Goal: Information Seeking & Learning: Learn about a topic

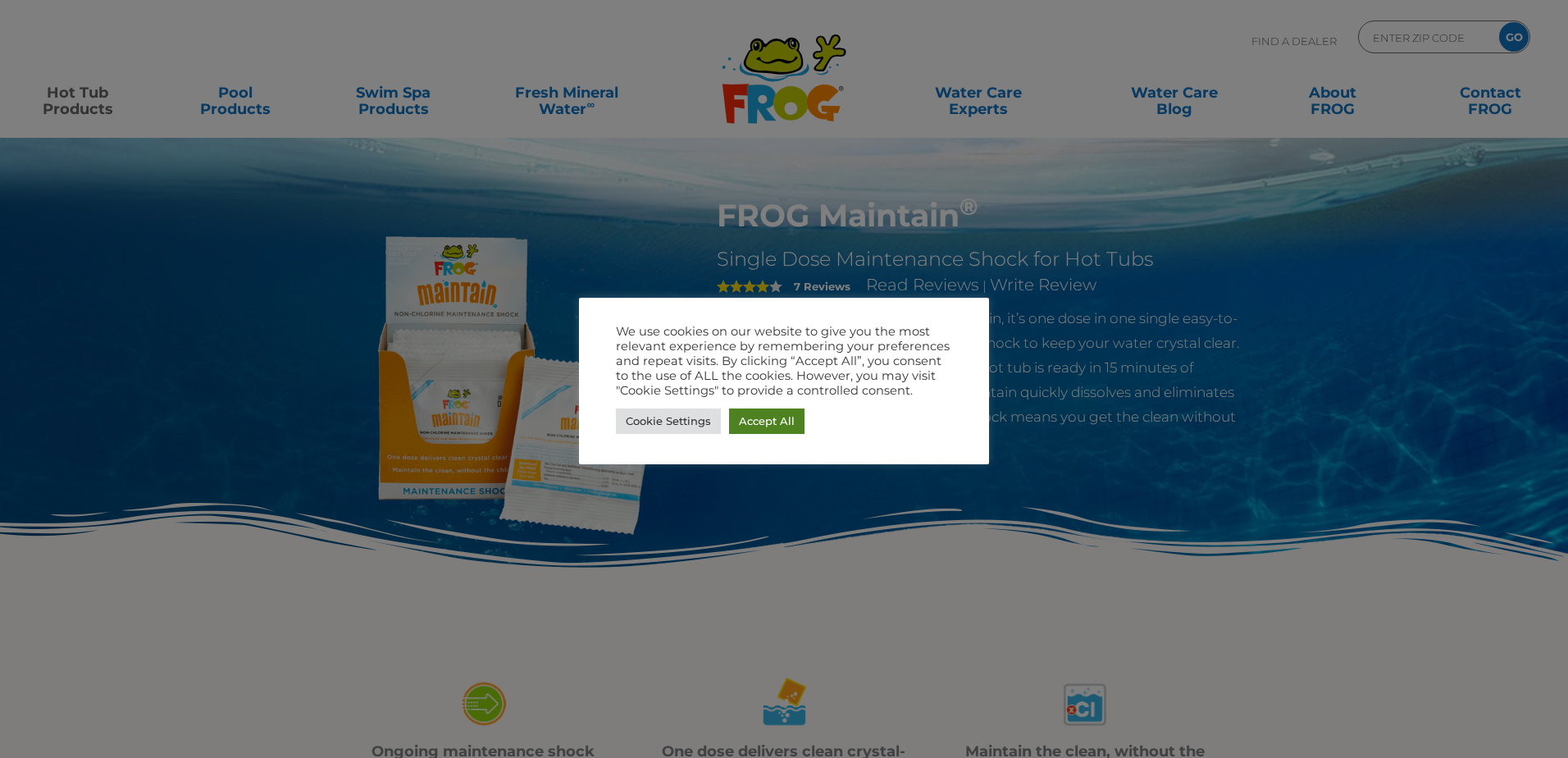
click at [765, 422] on link "Accept All" at bounding box center [767, 421] width 75 height 26
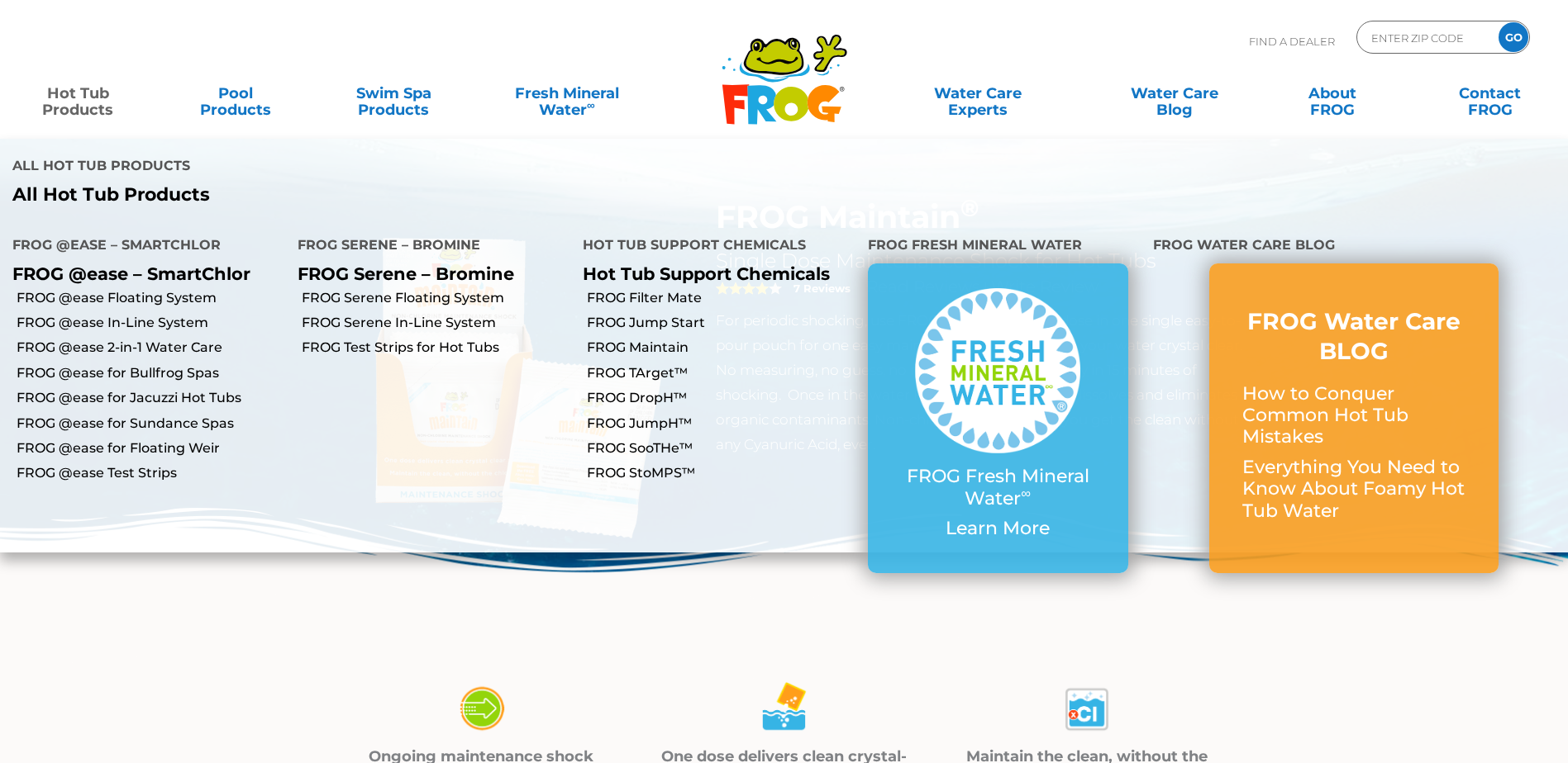
click at [82, 102] on link "Hot Tub Products" at bounding box center [78, 93] width 123 height 33
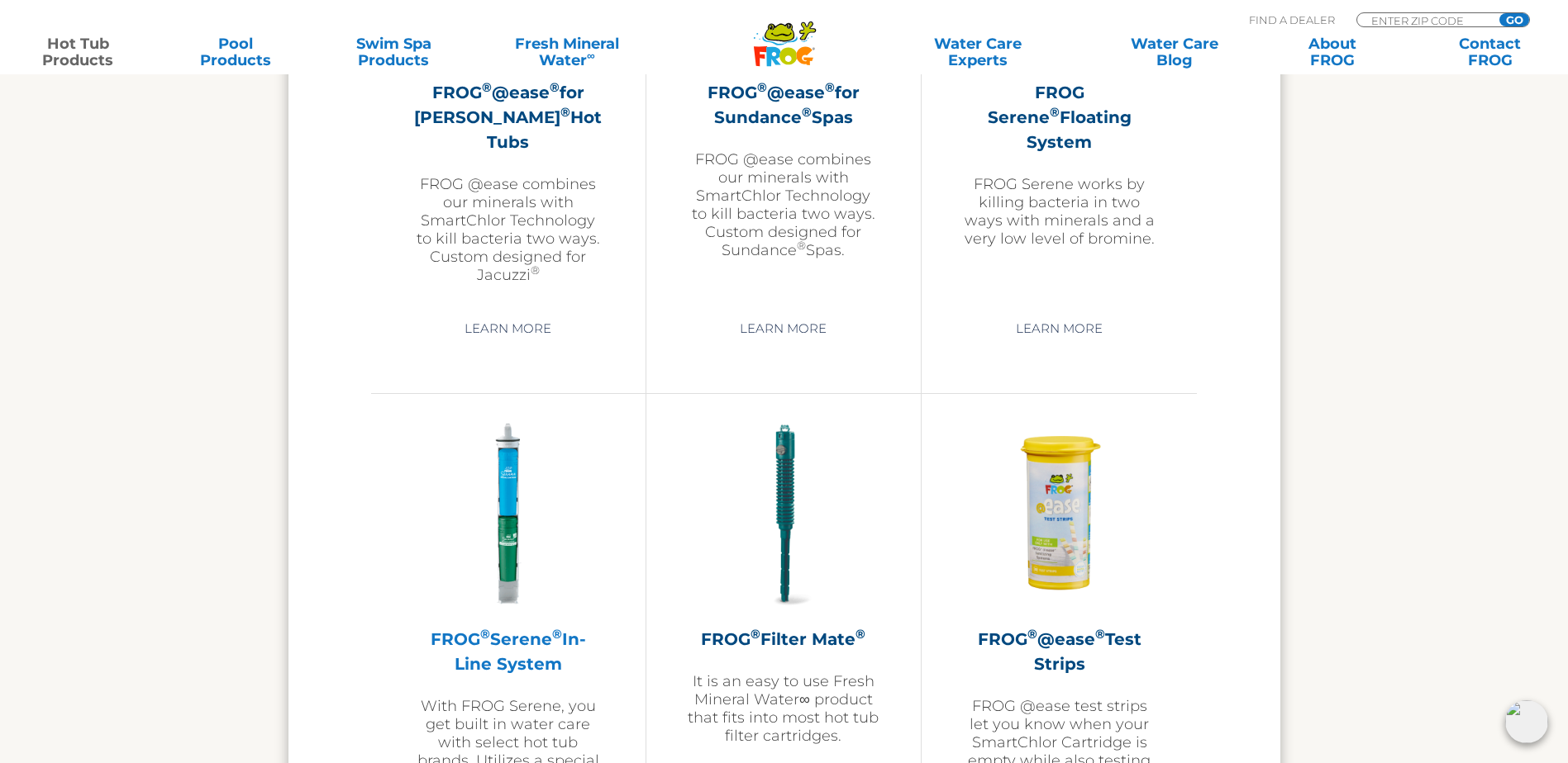
scroll to position [3222, 0]
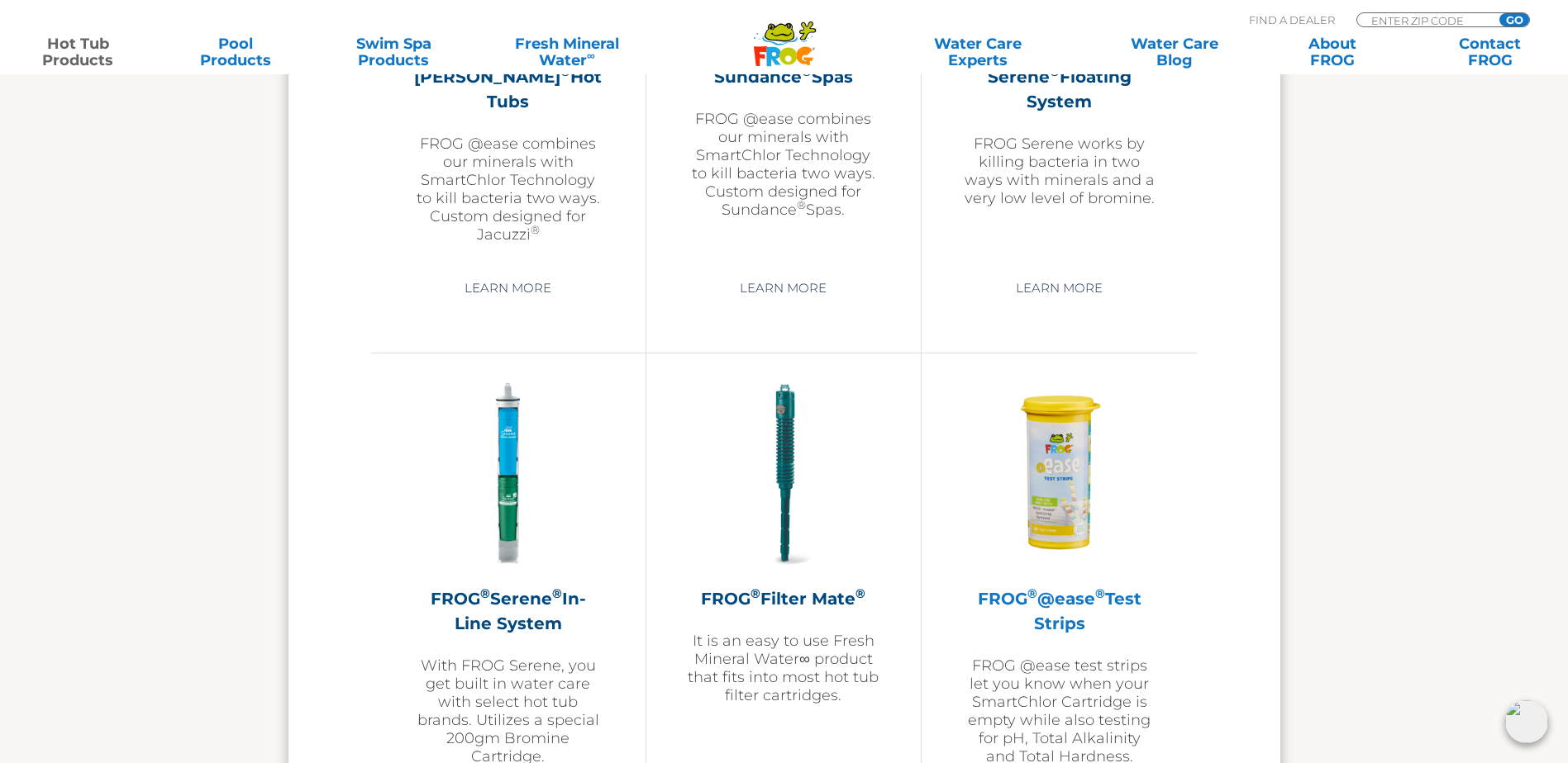
click at [1064, 495] on img at bounding box center [1059, 474] width 191 height 191
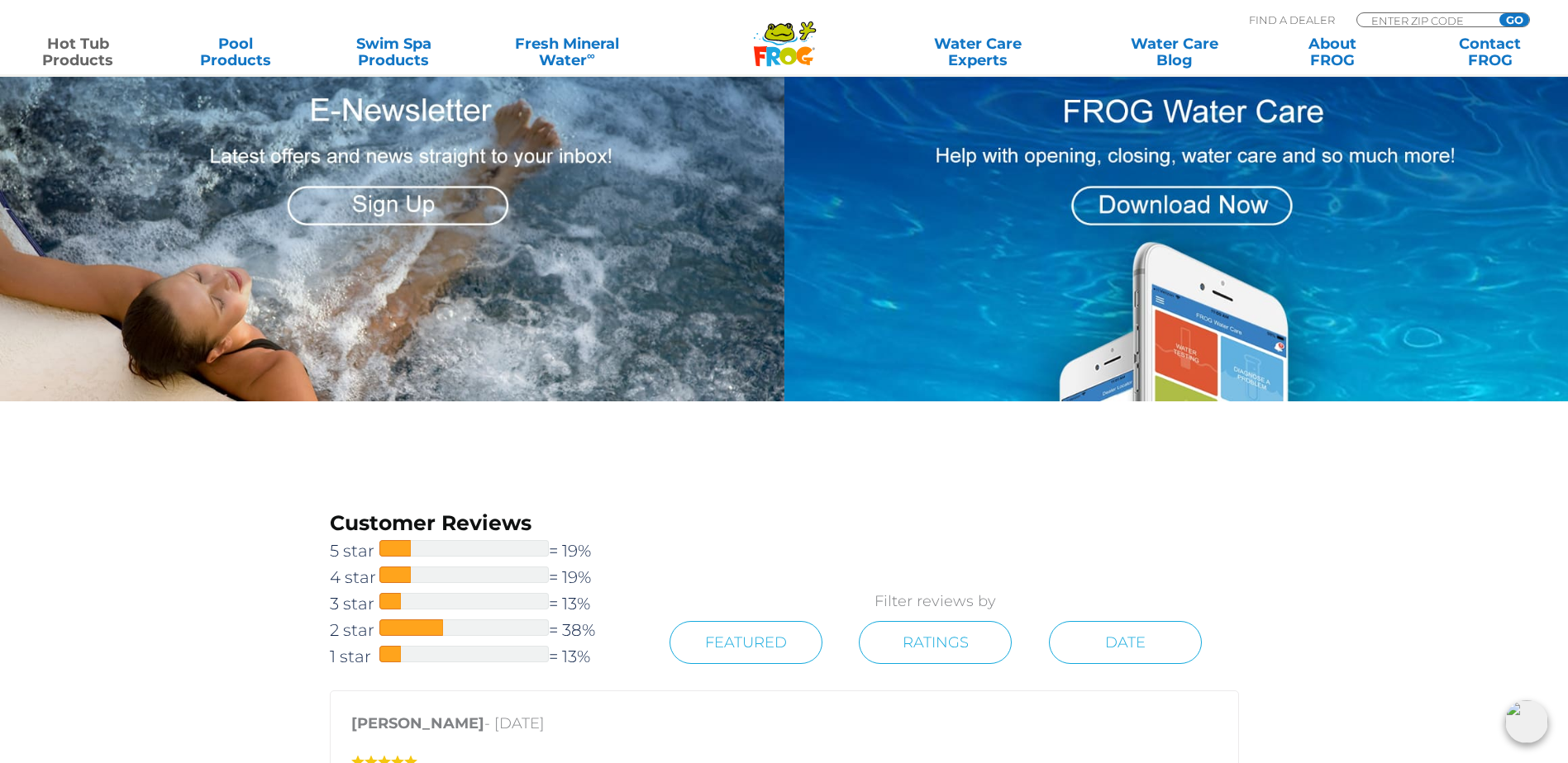
scroll to position [1735, 0]
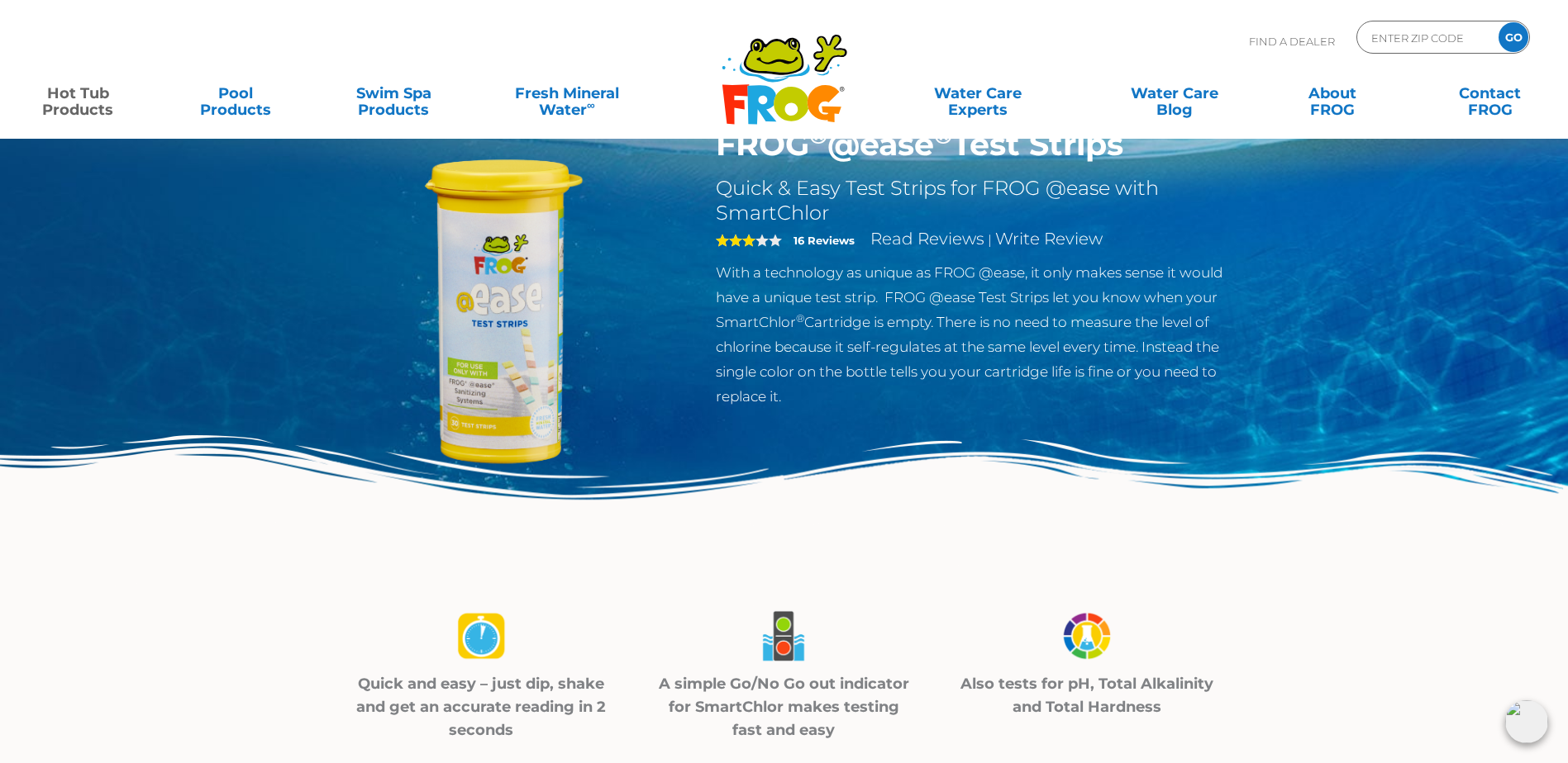
scroll to position [0, 0]
